Goal: Navigation & Orientation: Understand site structure

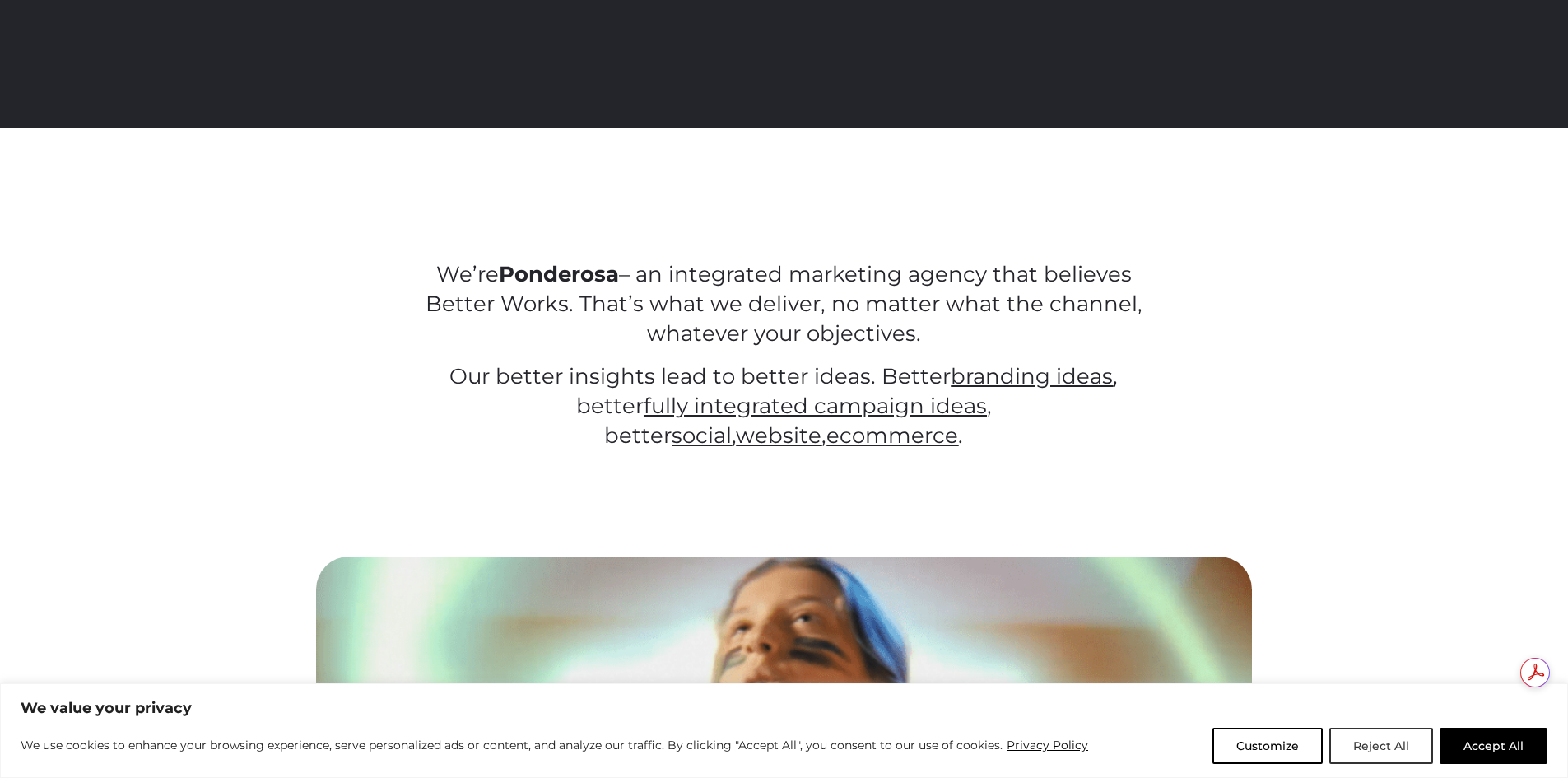
click at [1368, 742] on button "Reject All" at bounding box center [1382, 746] width 104 height 36
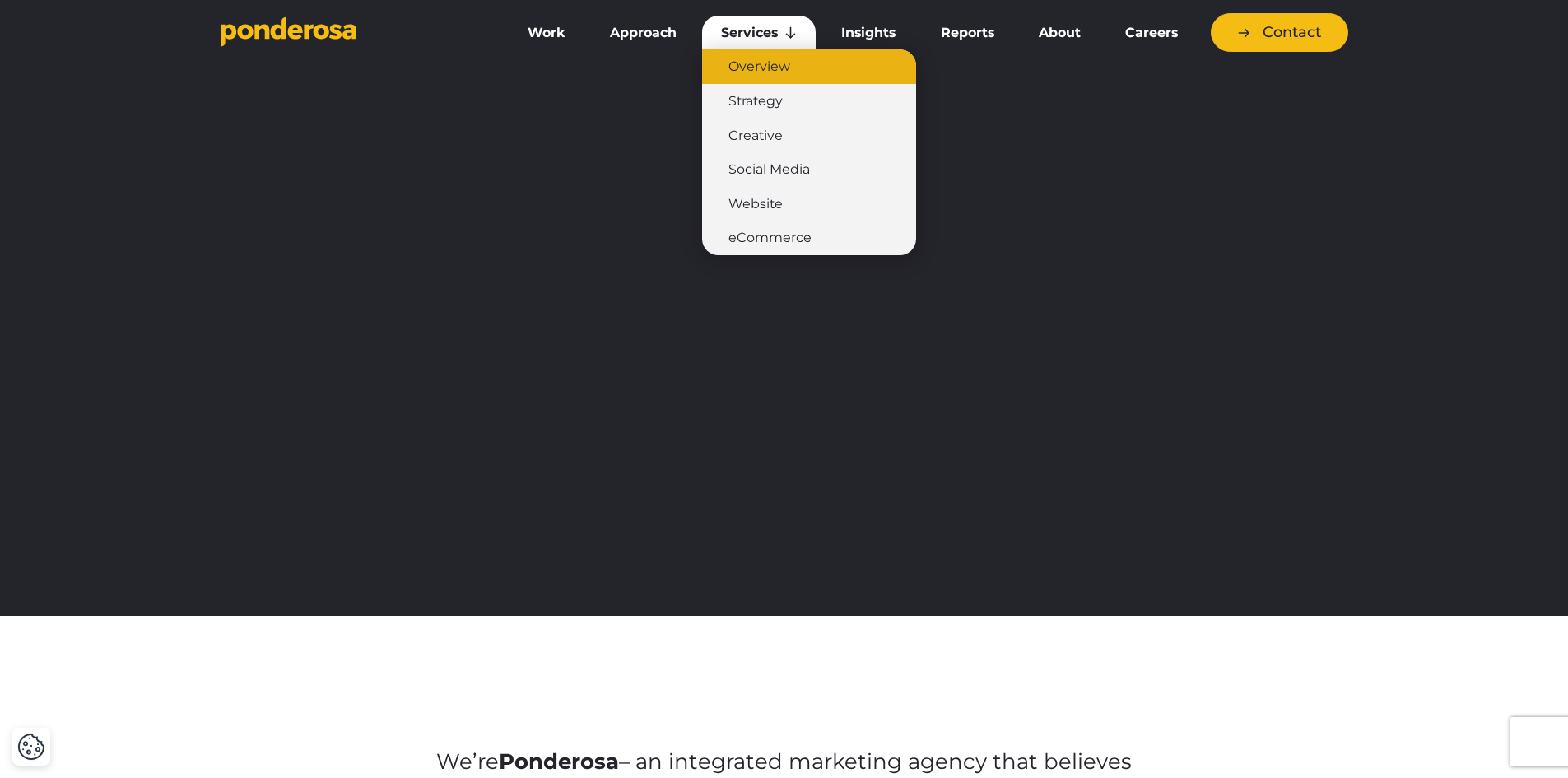
click at [762, 67] on link "Overview" at bounding box center [809, 67] width 214 height 35
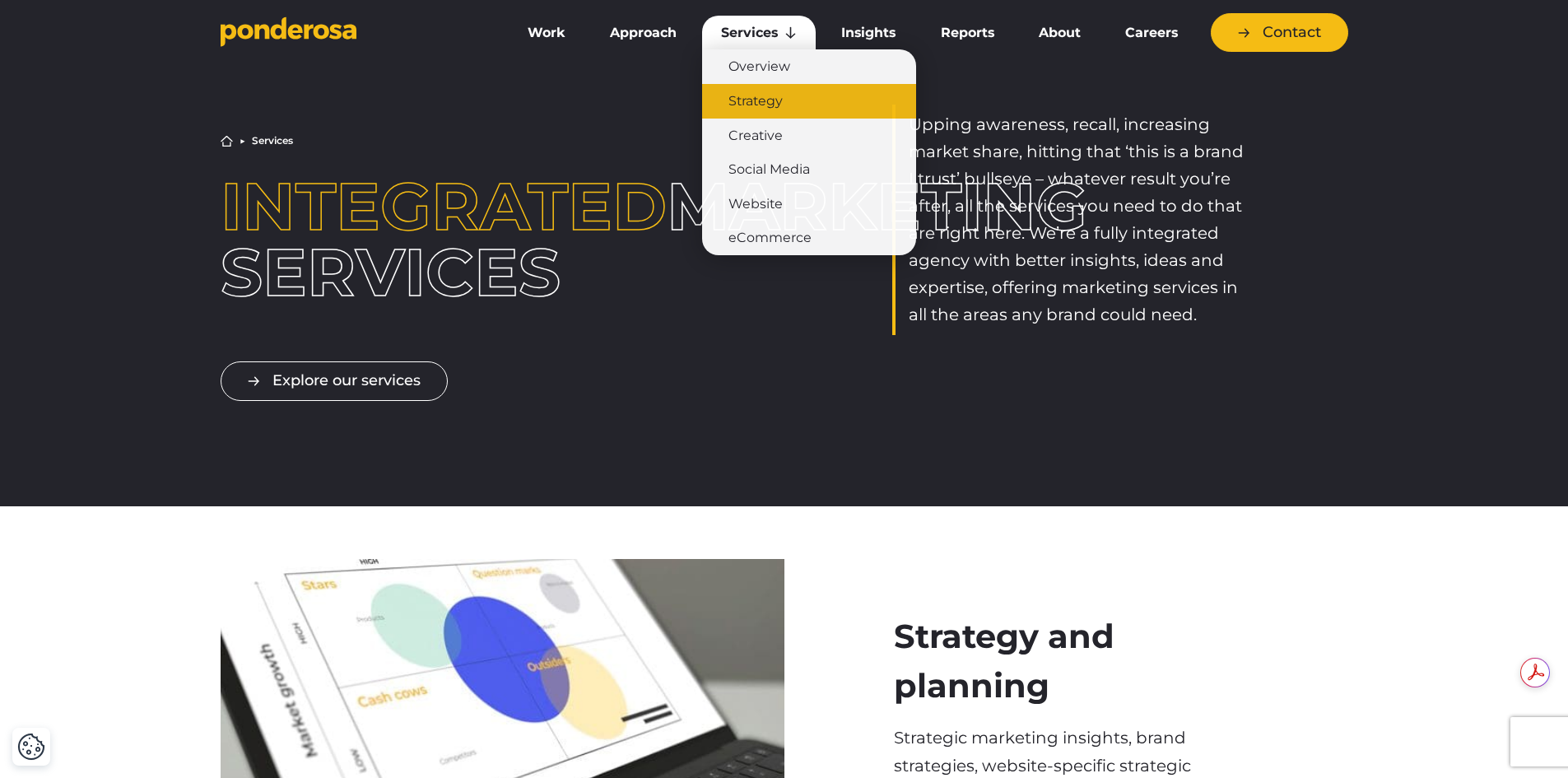
click at [752, 111] on link "Strategy" at bounding box center [809, 101] width 214 height 35
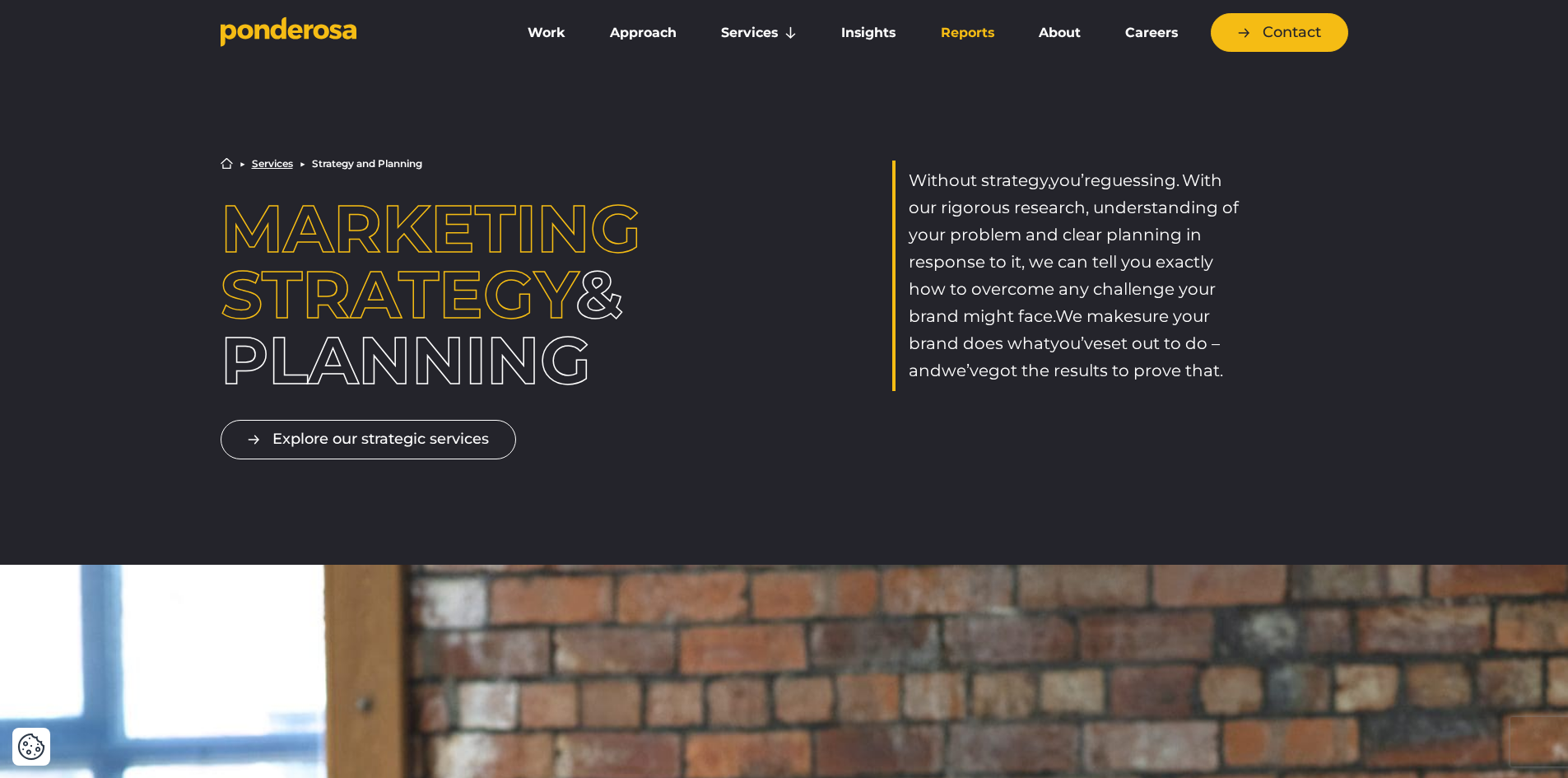
click at [983, 41] on link "Reports" at bounding box center [967, 33] width 91 height 35
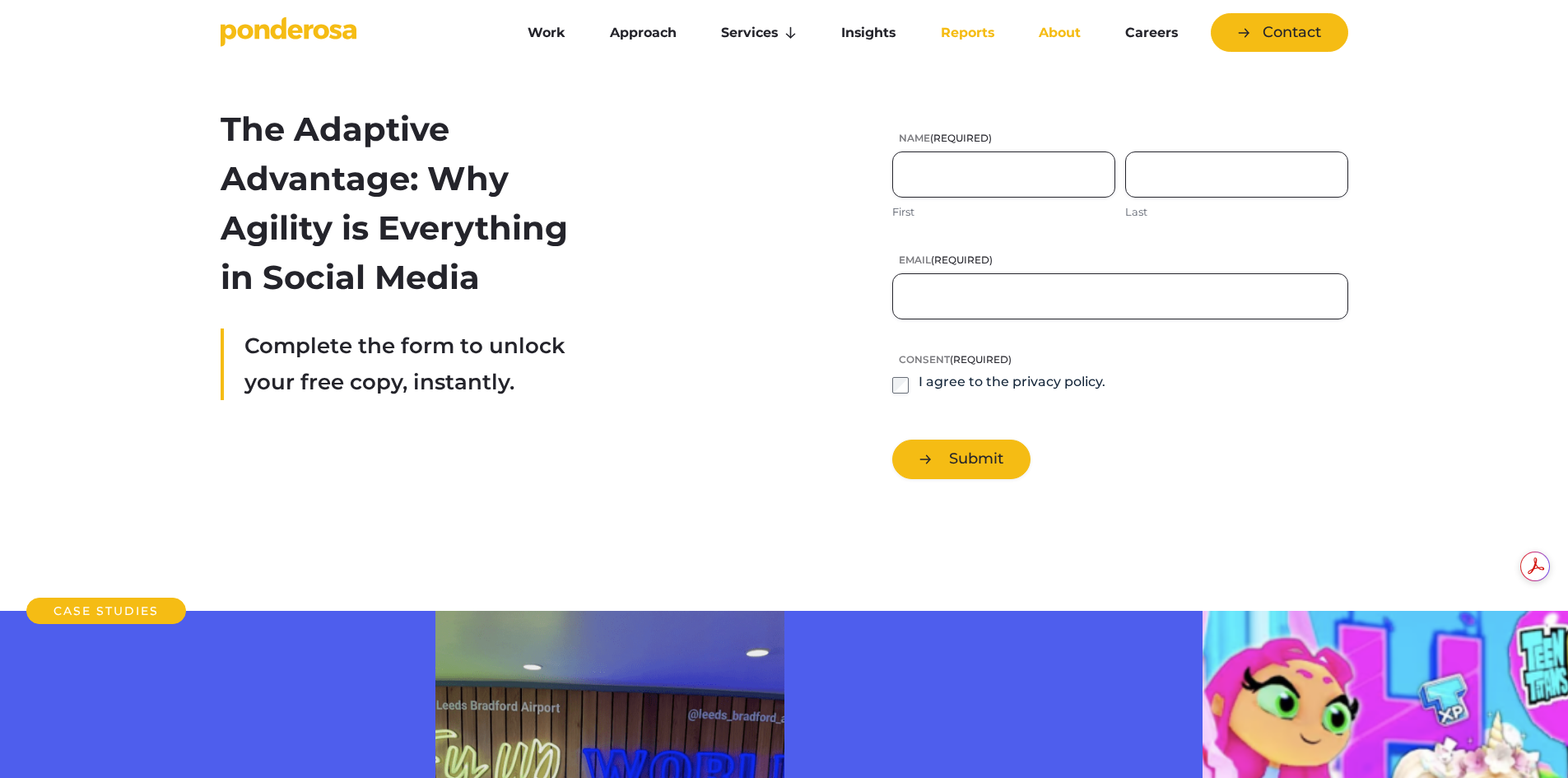
click at [1051, 33] on link "About" at bounding box center [1060, 33] width 80 height 35
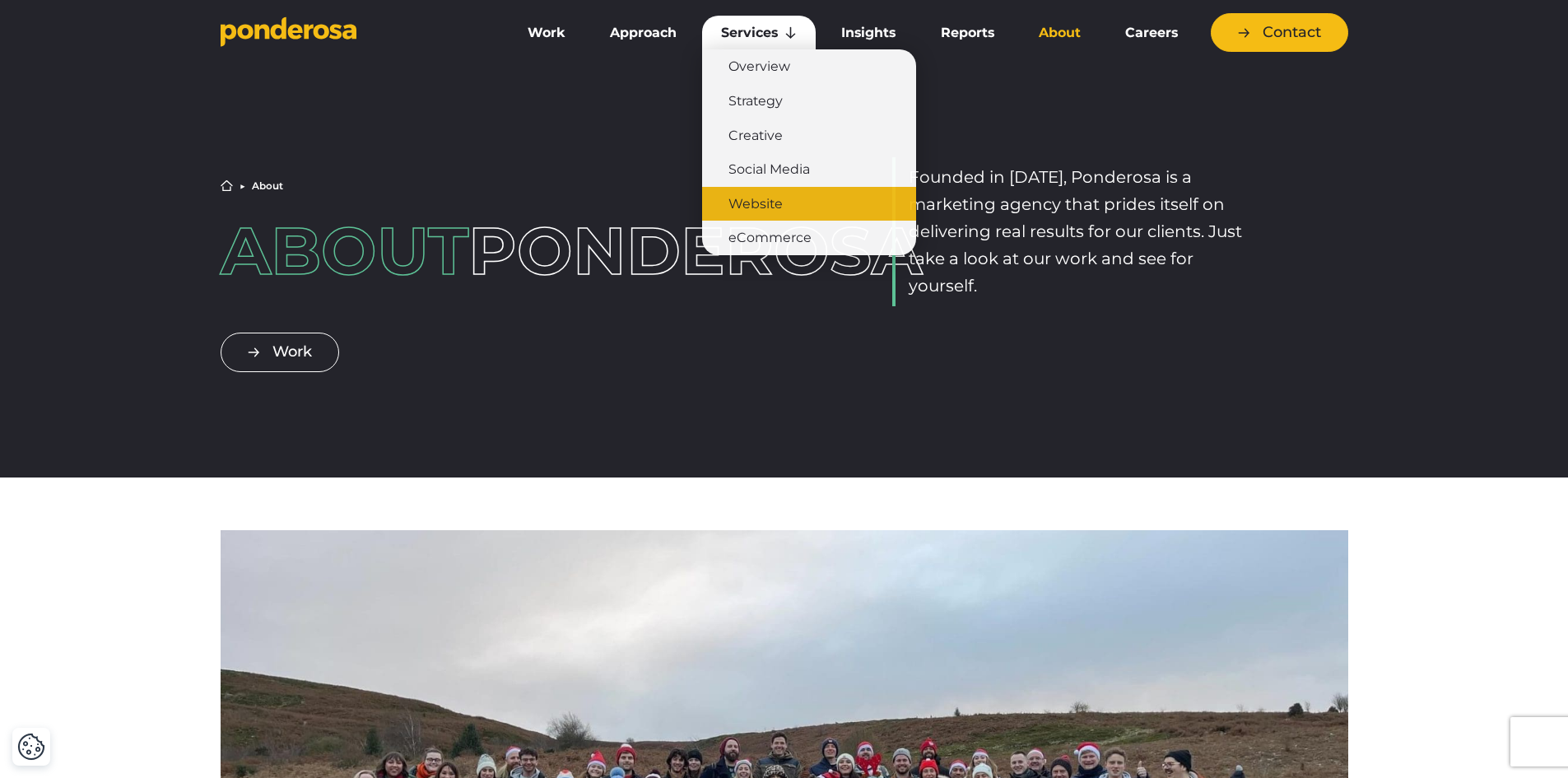
click at [790, 217] on link "Website" at bounding box center [809, 204] width 214 height 35
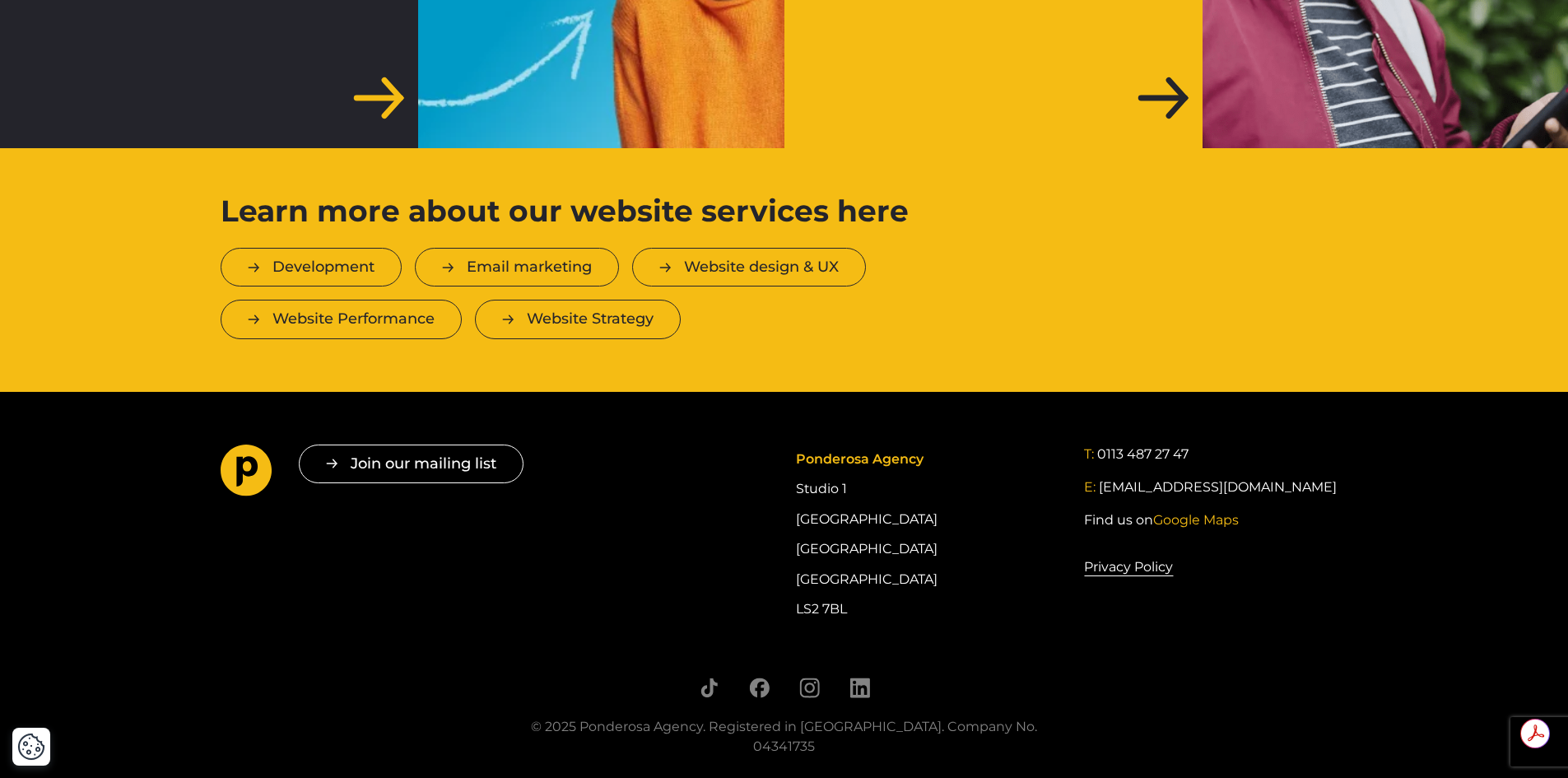
scroll to position [5114, 0]
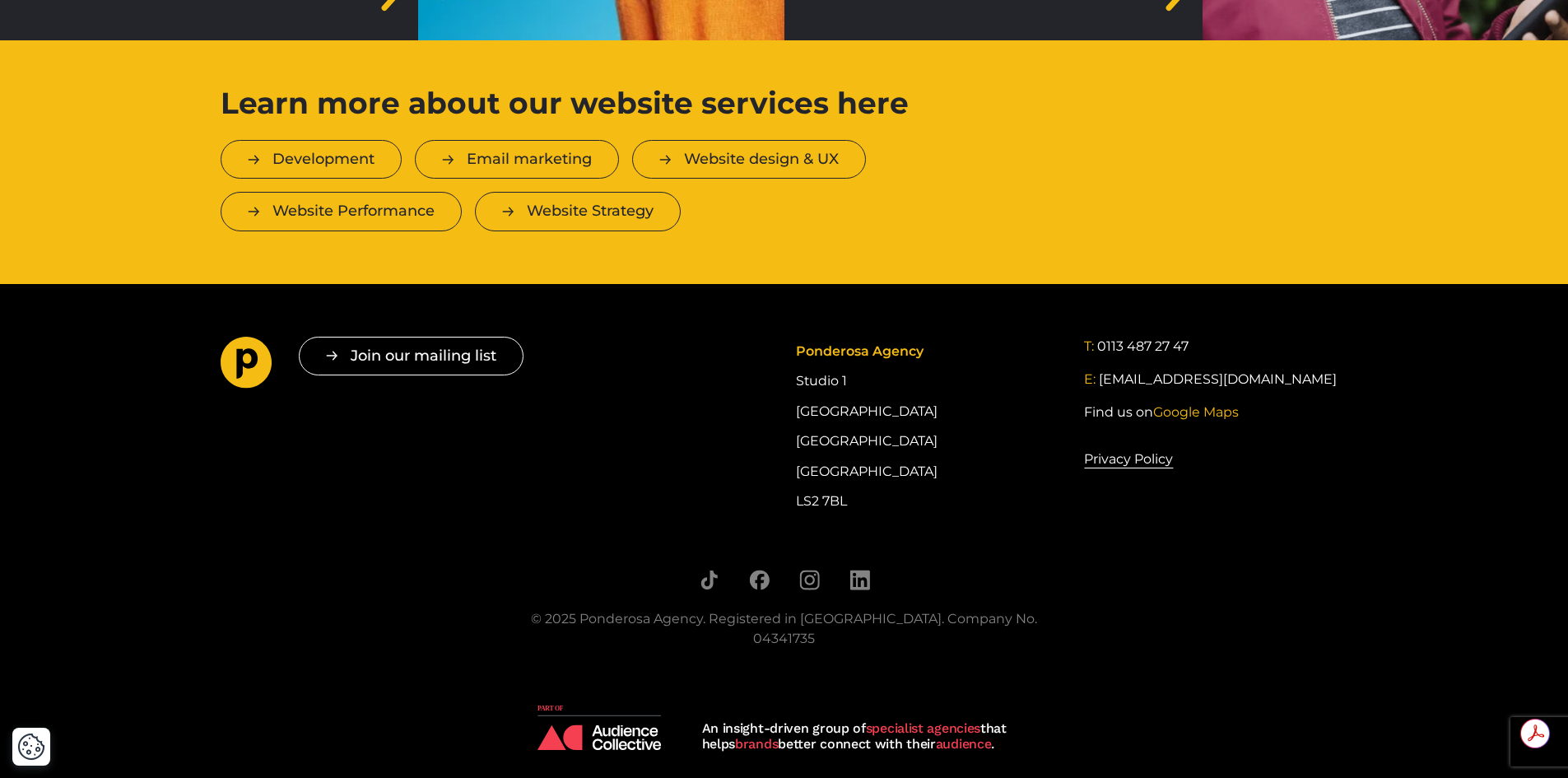
drag, startPoint x: 793, startPoint y: 347, endPoint x: 890, endPoint y: 508, distance: 188.0
click at [890, 508] on div "Join our mailing list " * " indicates required fields Email * Consent * I give …" at bounding box center [784, 426] width 1153 height 180
click at [810, 422] on div "Ponderosa Agency Studio [STREET_ADDRESS]" at bounding box center [927, 426] width 264 height 180
